Goal: Find specific page/section: Find specific page/section

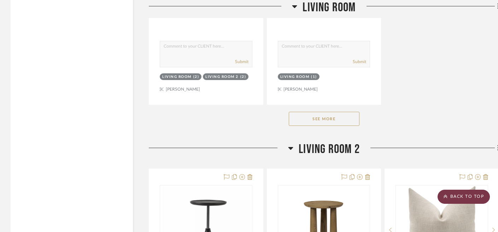
click at [472, 200] on scroll-to-top-button "BACK TO TOP" at bounding box center [463, 197] width 52 height 14
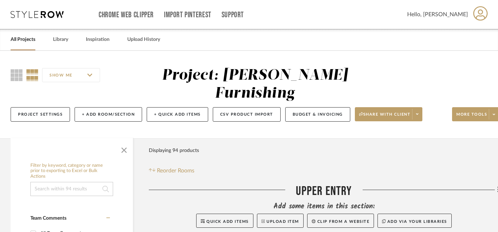
click at [23, 37] on link "All Projects" at bounding box center [23, 40] width 25 height 10
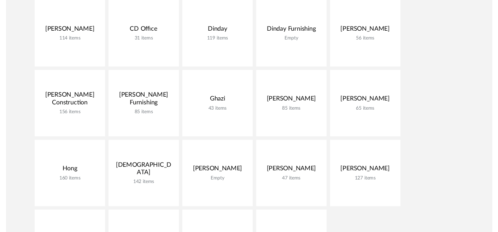
scroll to position [135, 0]
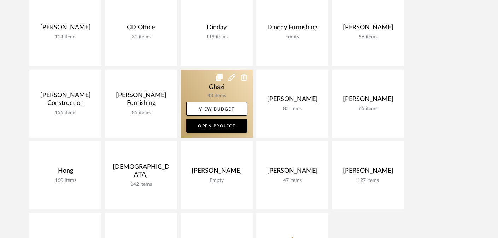
click at [211, 91] on link at bounding box center [216, 104] width 72 height 68
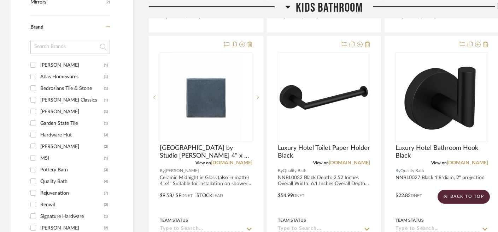
scroll to position [511, 0]
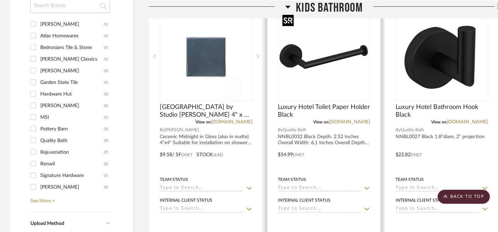
click at [302, 67] on img "0" at bounding box center [323, 56] width 88 height 88
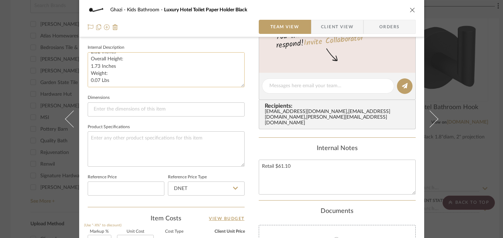
scroll to position [261, 0]
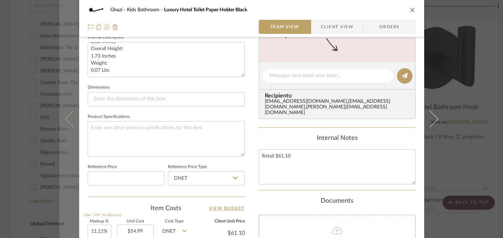
click at [63, 173] on button at bounding box center [69, 119] width 20 height 238
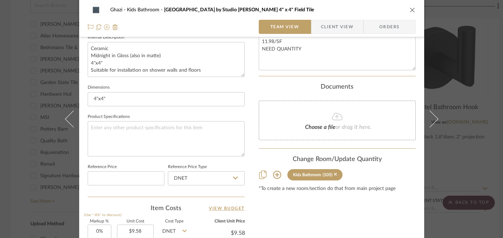
click at [37, 181] on div "Ghazi Kids Bathroom Canyon Lake by Studio [PERSON_NAME] 4" x 4" Field Tile Team…" at bounding box center [251, 119] width 503 height 238
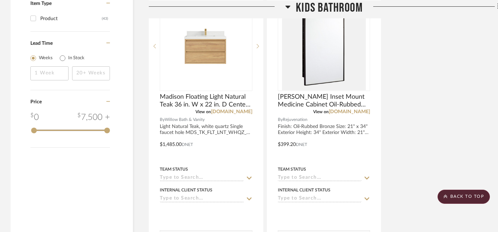
scroll to position [1081, 0]
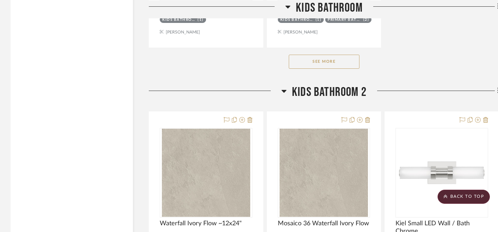
click at [339, 57] on button "See More" at bounding box center [324, 62] width 71 height 14
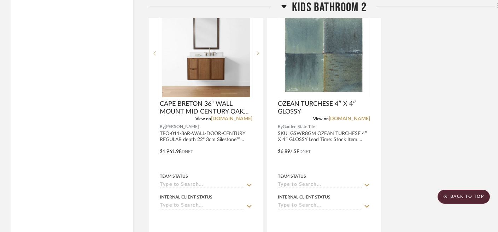
scroll to position [1958, 0]
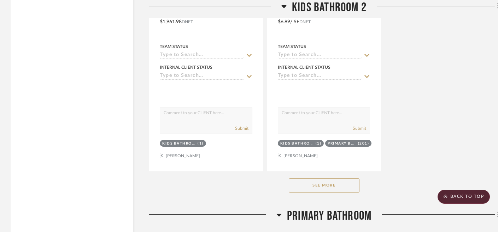
click at [319, 182] on button "See More" at bounding box center [324, 186] width 71 height 14
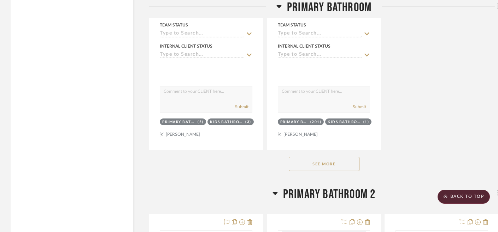
scroll to position [3000, 0]
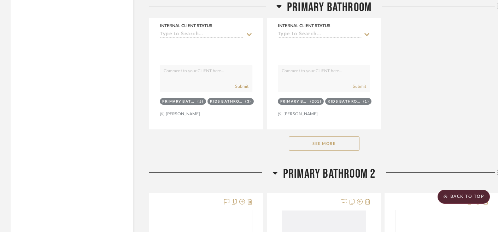
click at [337, 146] on button "See More" at bounding box center [324, 144] width 71 height 14
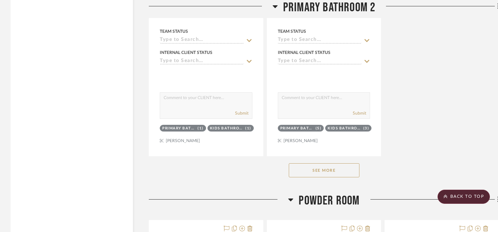
scroll to position [3992, 0]
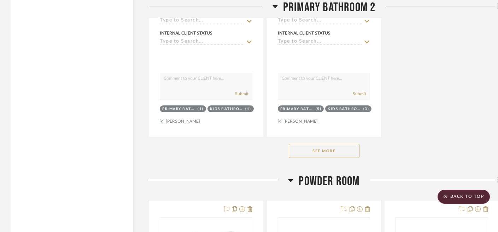
click at [333, 148] on button "See More" at bounding box center [324, 151] width 71 height 14
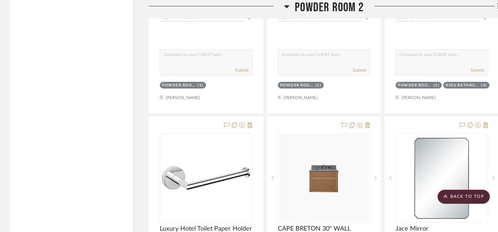
scroll to position [5072, 0]
